Goal: Task Accomplishment & Management: Complete application form

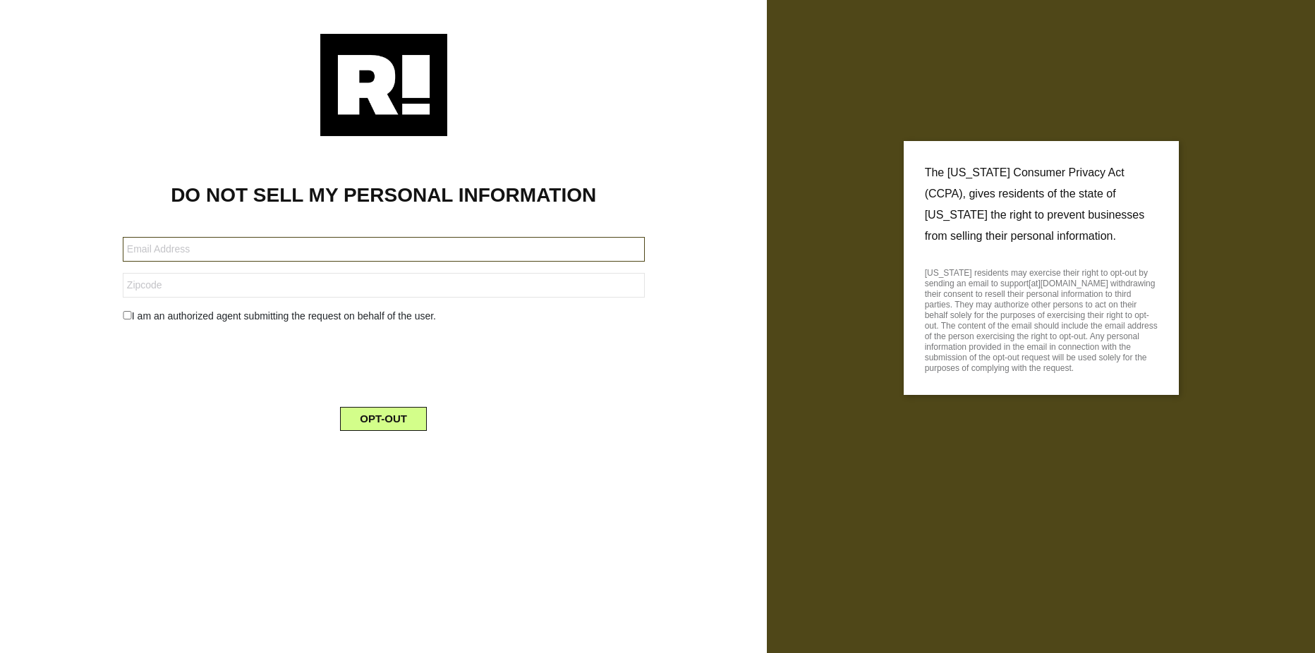
click at [526, 251] on input "text" at bounding box center [384, 249] width 522 height 25
type input "s.beth.reece@gmail.com"
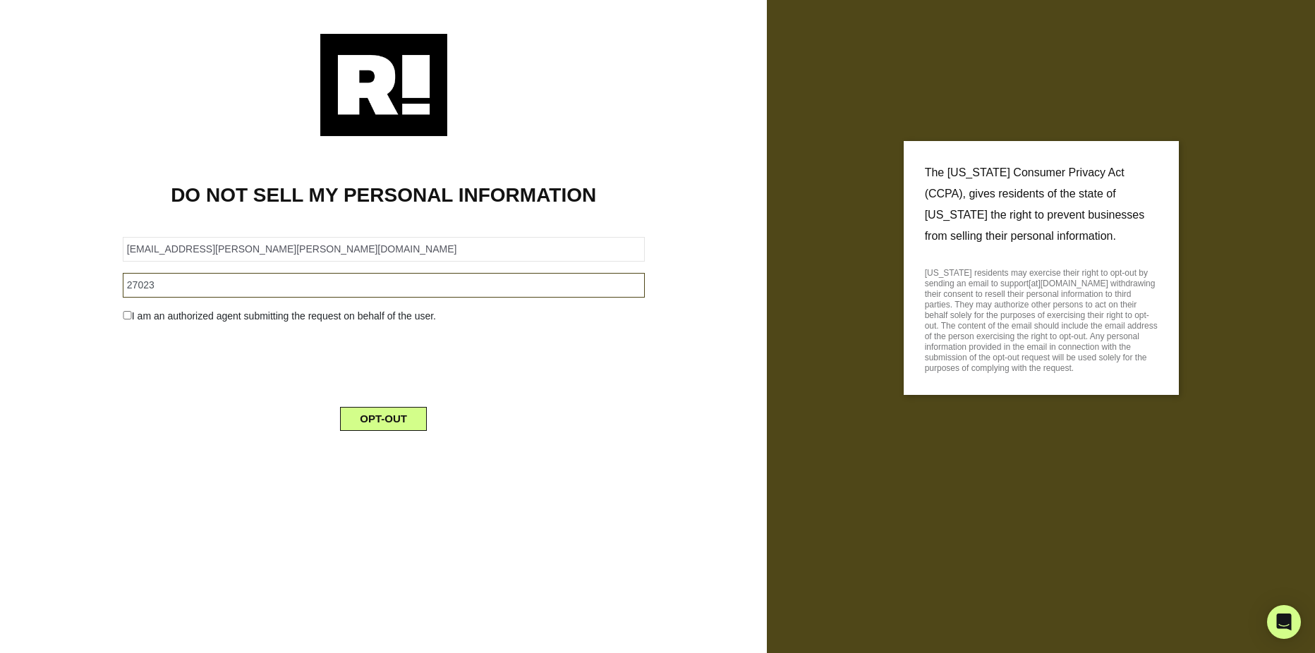
type input "27023"
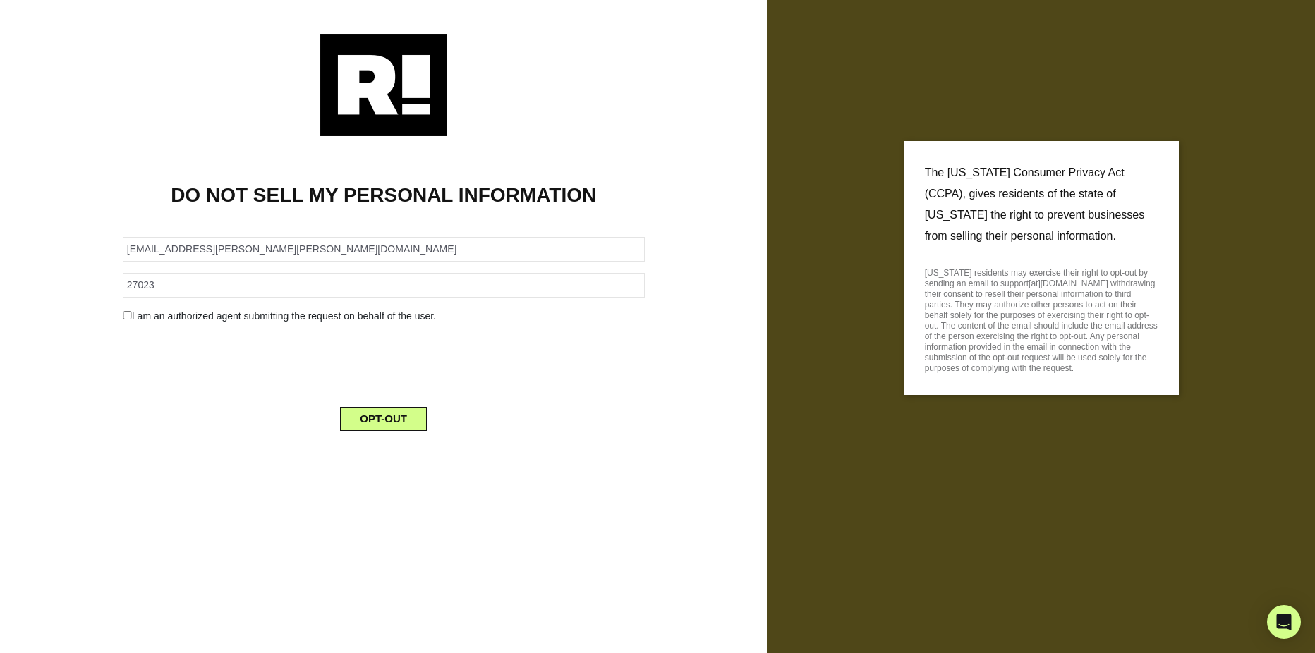
click at [133, 312] on div "I am an authorized agent submitting the request on behalf of the user." at bounding box center [383, 316] width 543 height 15
click at [123, 312] on input "checkbox" at bounding box center [127, 315] width 9 height 8
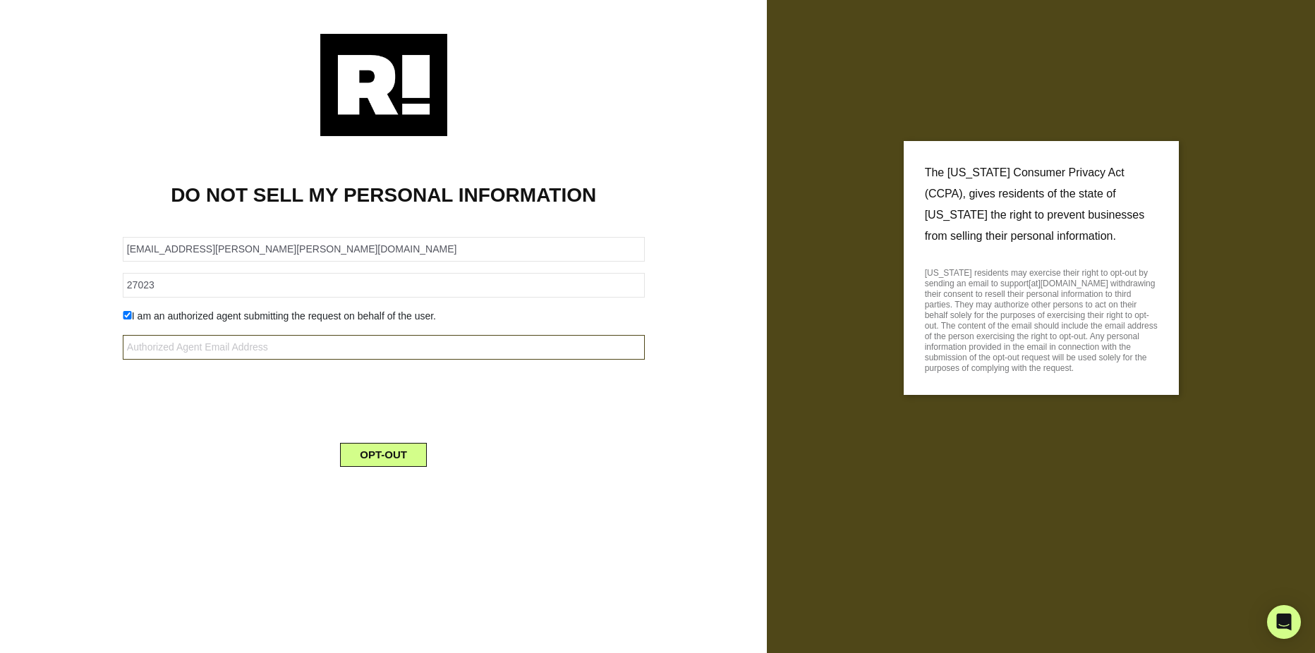
click at [261, 352] on input "text" at bounding box center [384, 347] width 522 height 25
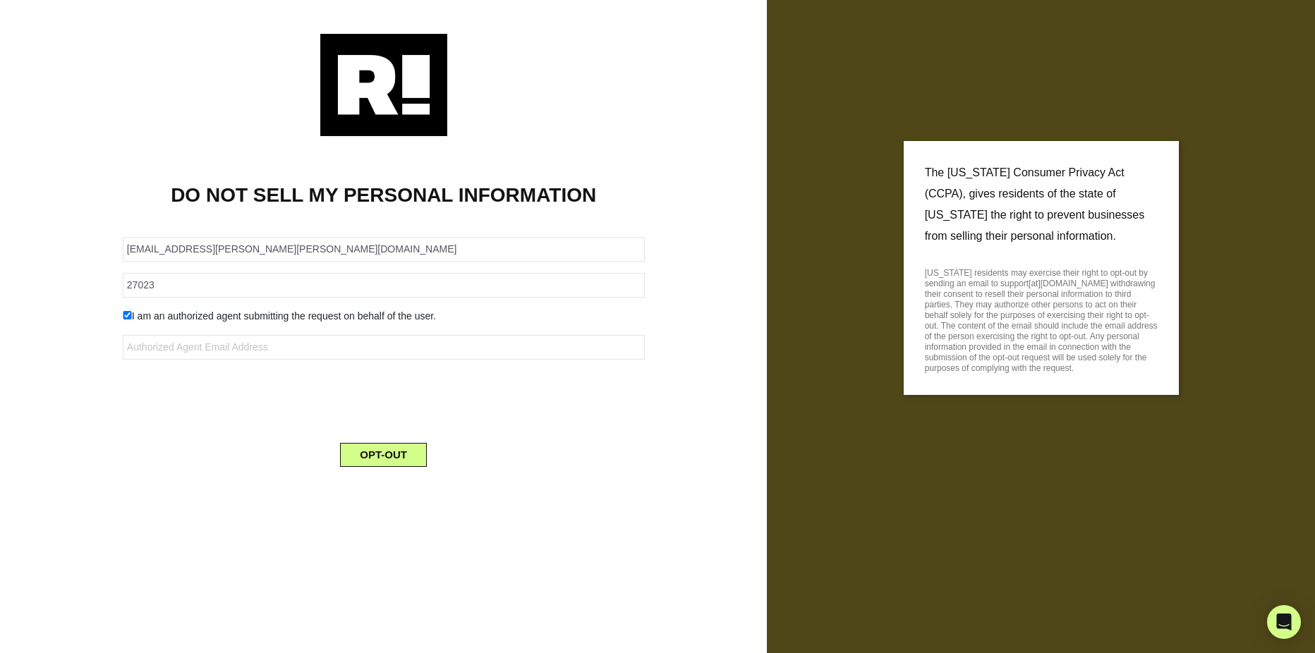
click at [123, 315] on input "checkbox" at bounding box center [127, 315] width 9 height 8
checkbox input "false"
click at [406, 422] on button "OPT-OUT" at bounding box center [383, 419] width 87 height 24
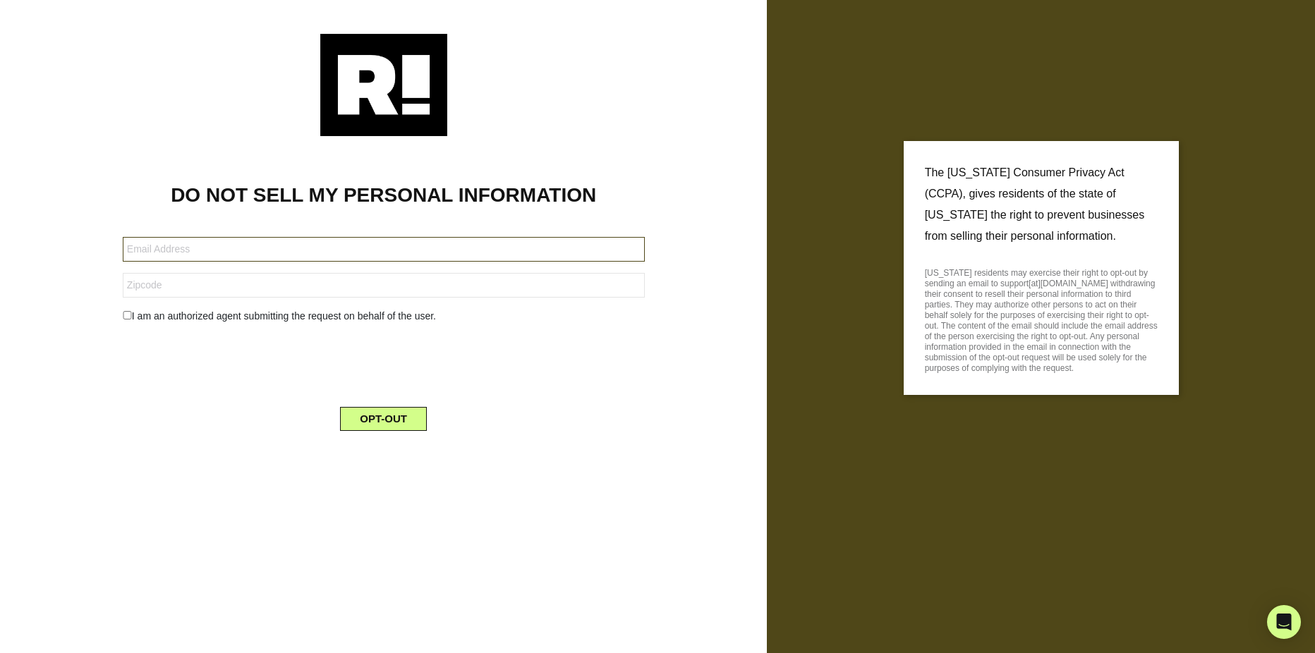
click at [264, 257] on input "text" at bounding box center [384, 249] width 522 height 25
type input "sarah@orum.com"
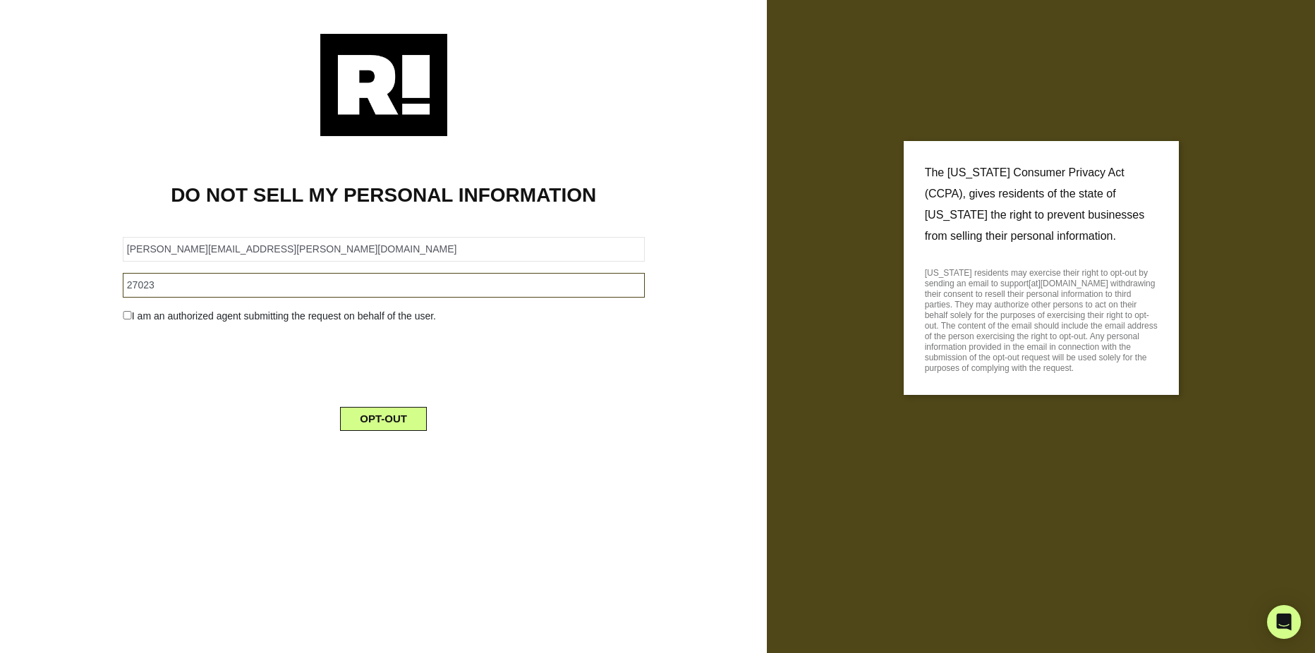
type input "27023"
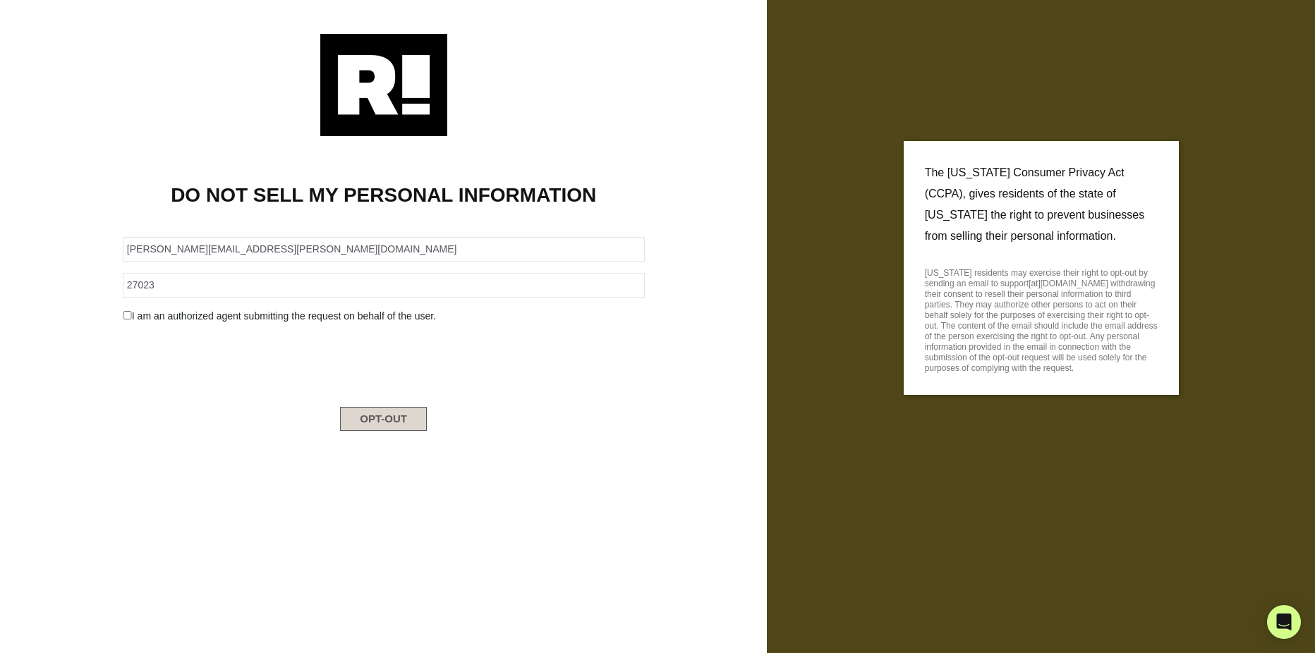
click at [398, 416] on button "OPT-OUT" at bounding box center [383, 419] width 87 height 24
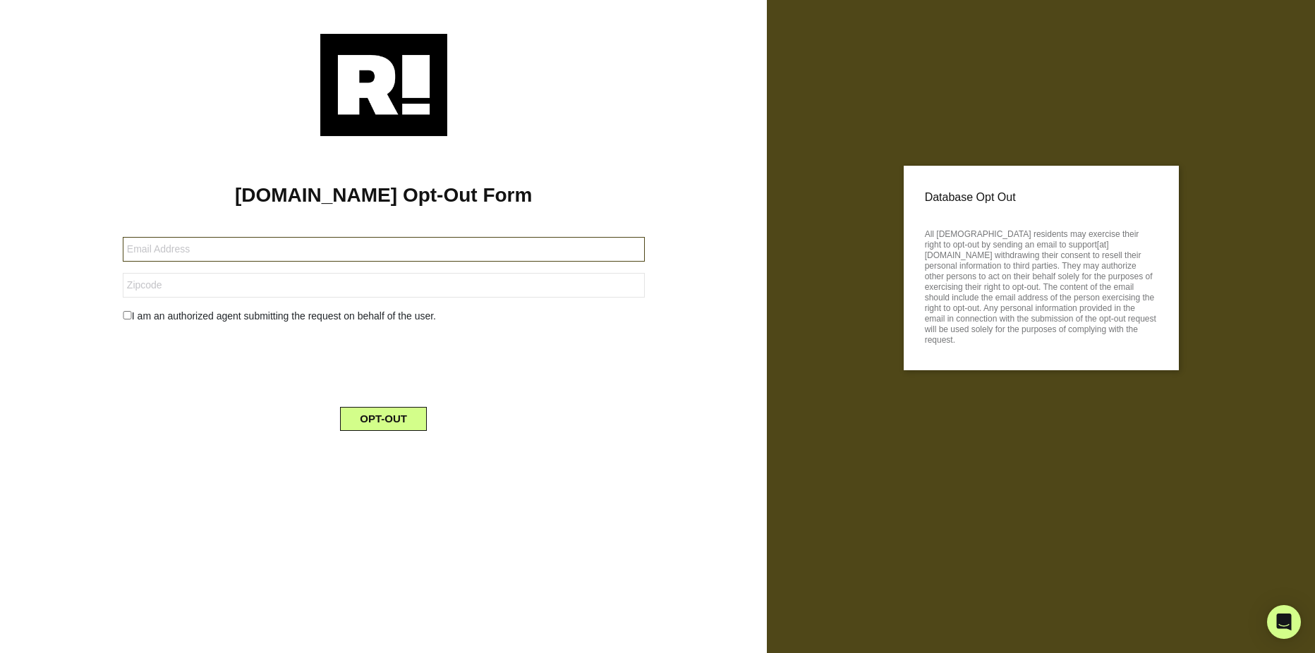
click at [368, 241] on input "text" at bounding box center [384, 249] width 522 height 25
type input "sarah@orum.com"
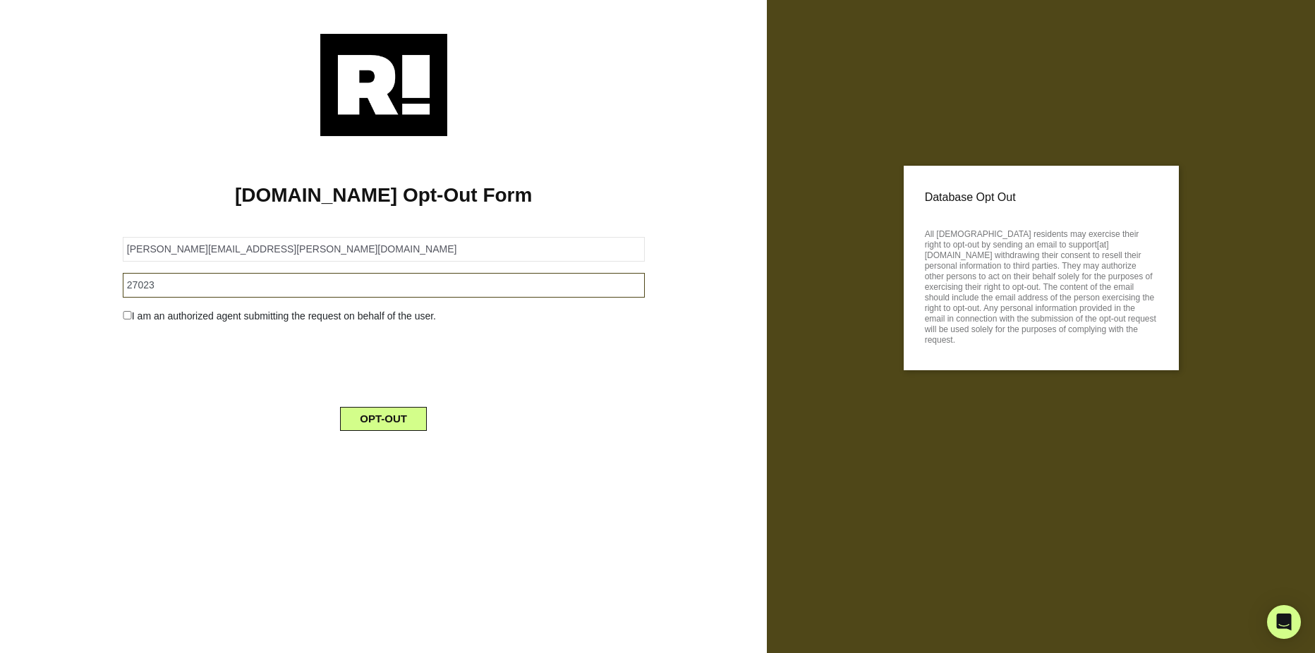
type input "27023"
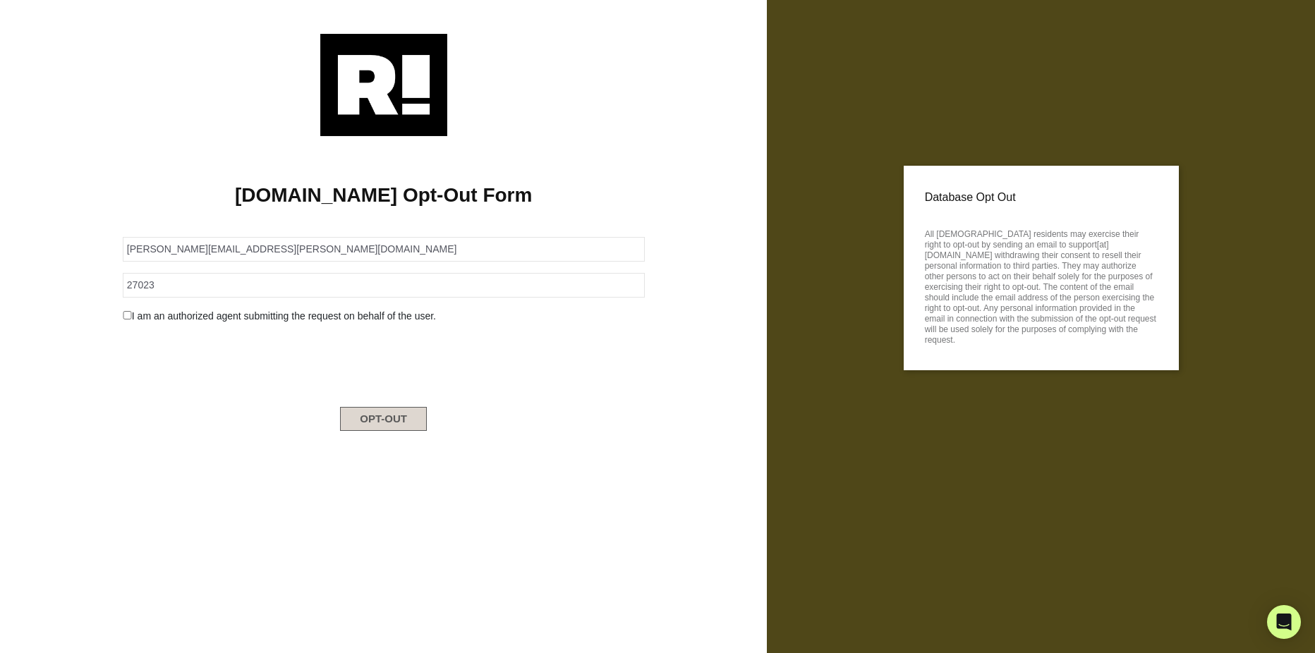
click at [390, 418] on button "OPT-OUT" at bounding box center [383, 419] width 87 height 24
